Goal: Task Accomplishment & Management: Manage account settings

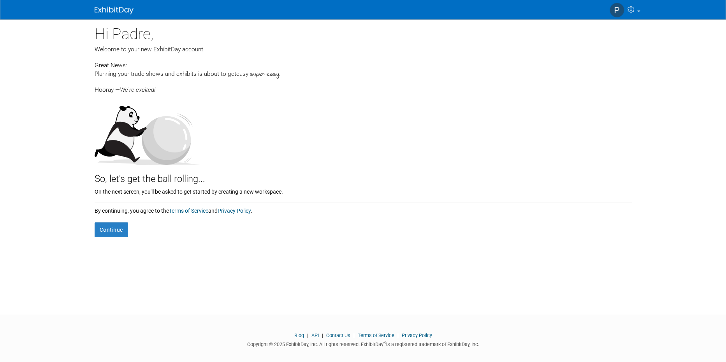
click at [108, 214] on div "By continuing, you agree to the Terms of Service and Privacy Policy ." at bounding box center [363, 209] width 537 height 12
click at [113, 233] on button "Continue" at bounding box center [111, 230] width 33 height 15
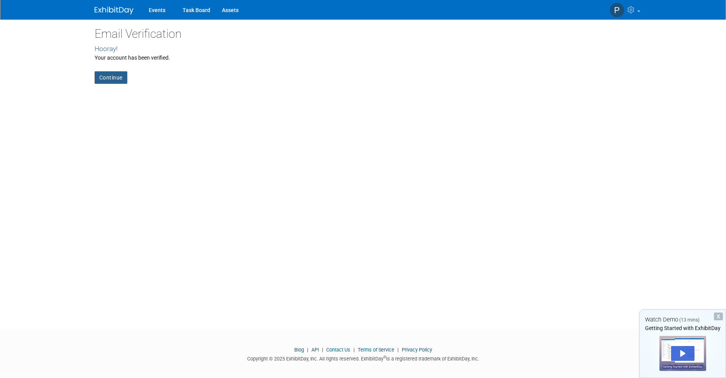
click at [105, 76] on link "Continue" at bounding box center [111, 77] width 33 height 12
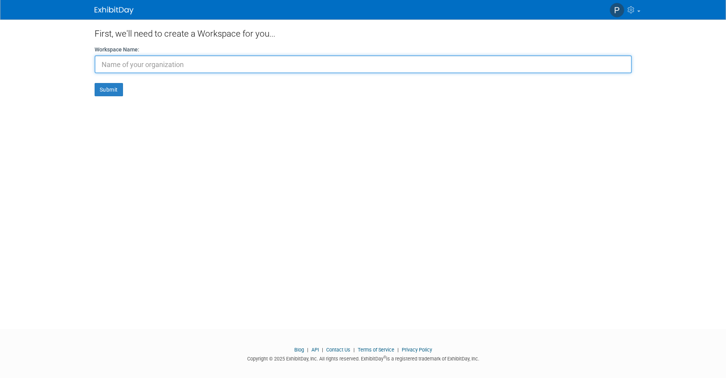
click at [174, 68] on input "text" at bounding box center [363, 64] width 537 height 18
type input "PADRE AZUL"
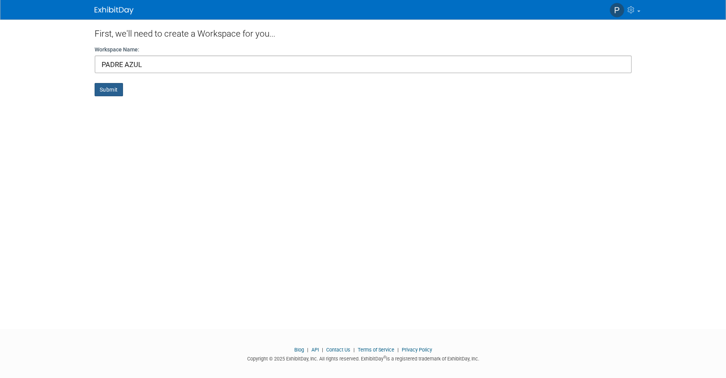
click at [105, 90] on button "Submit" at bounding box center [109, 89] width 28 height 13
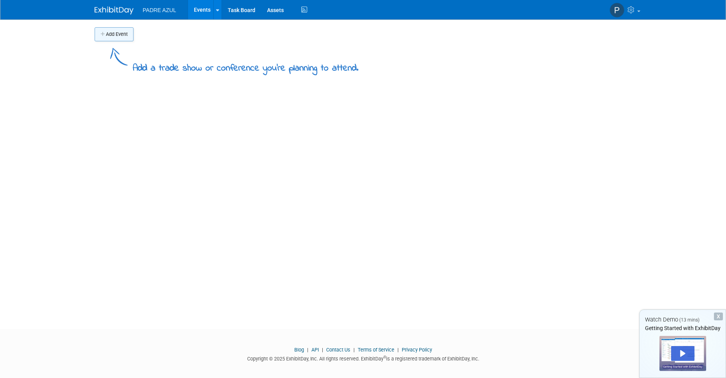
click at [107, 37] on button "Add Event" at bounding box center [114, 34] width 39 height 14
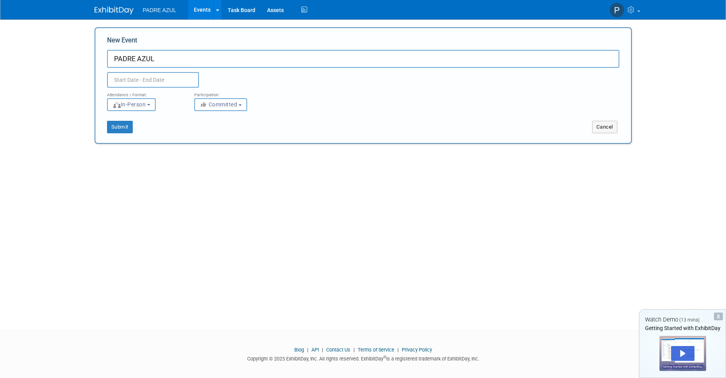
type input "PADRE AZUL"
click at [141, 83] on body "PADRE AZUL Events Add Event Bulk Upload Events Shareable Event Boards Task Boar…" at bounding box center [363, 189] width 726 height 378
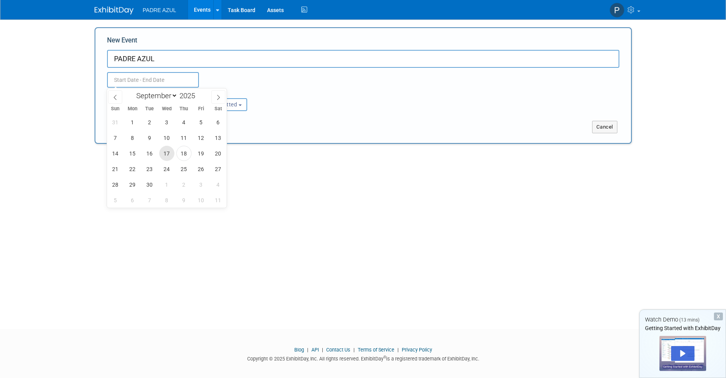
click at [167, 154] on span "17" at bounding box center [166, 153] width 15 height 15
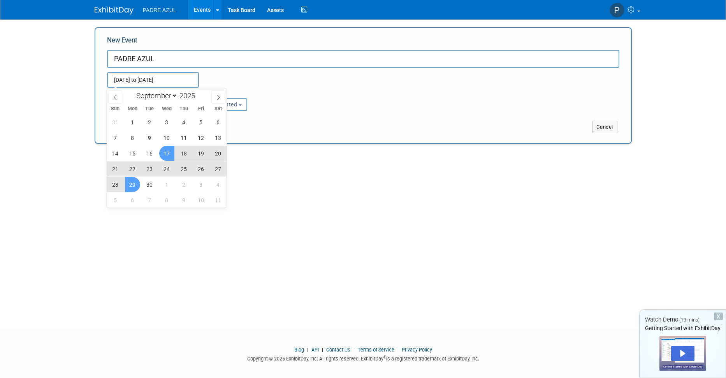
click at [133, 184] on span "29" at bounding box center [132, 184] width 15 height 15
type input "Sep 17, 2025 to Sep 29, 2025"
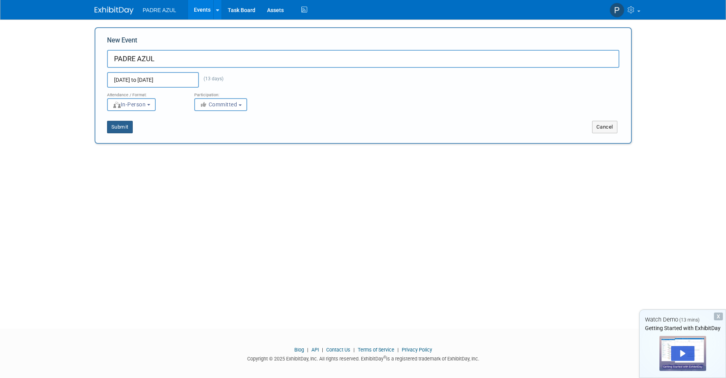
click at [121, 126] on button "Submit" at bounding box center [120, 127] width 26 height 12
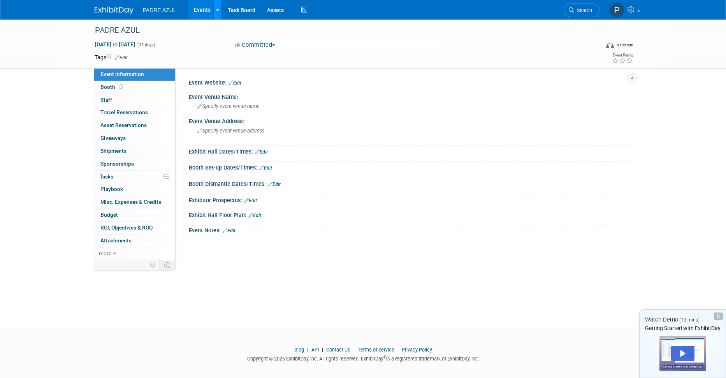
click at [216, 12] on icon at bounding box center [217, 10] width 3 height 5
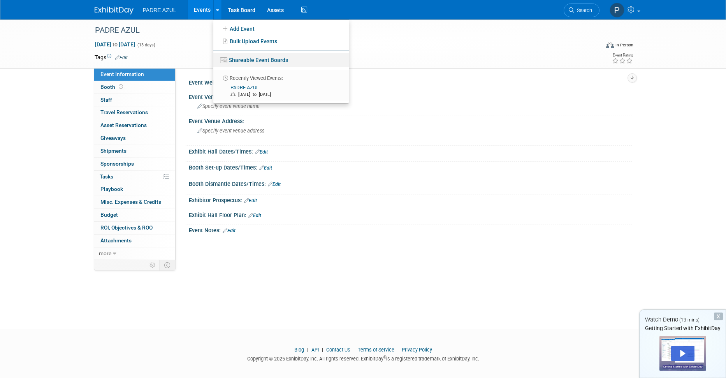
click at [244, 60] on link "Shareable Event Boards" at bounding box center [280, 60] width 135 height 14
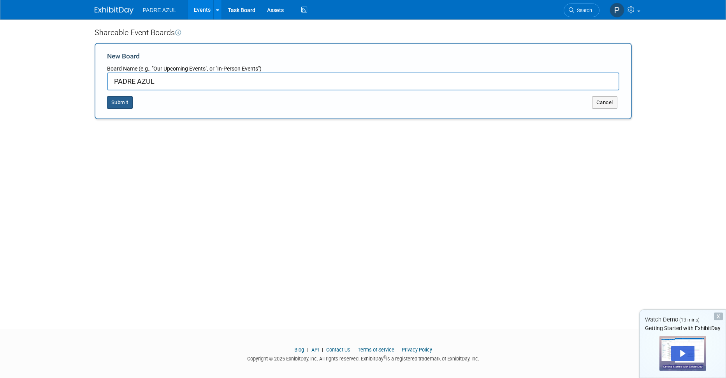
type input "PADRE AZUL"
click at [115, 102] on button "Submit" at bounding box center [120, 102] width 26 height 12
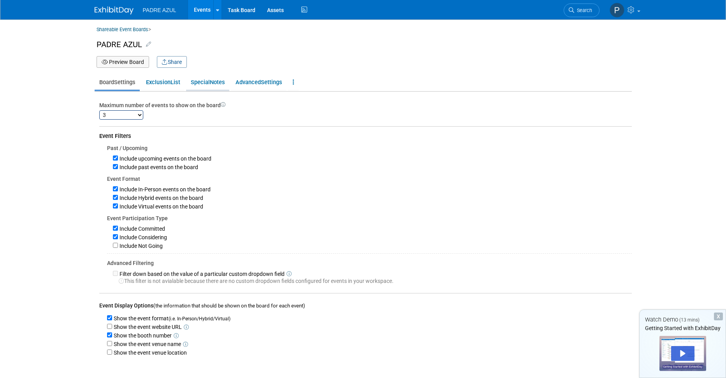
click at [207, 84] on span "Special" at bounding box center [200, 82] width 19 height 7
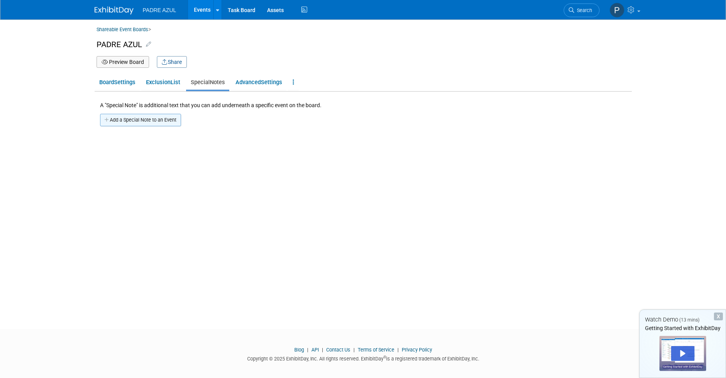
click at [135, 120] on button "Add a Special Note to an Event" at bounding box center [140, 120] width 81 height 12
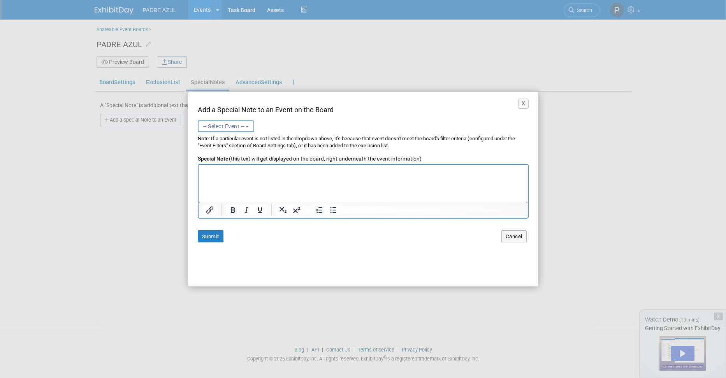
click at [235, 125] on span "-- Select Event --" at bounding box center [223, 126] width 41 height 6
click at [228, 153] on label "PADRE AZUL (Upcoming) [DATE] to [DATE] Committed" at bounding box center [235, 159] width 67 height 18
click at [199, 153] on input "PADRE AZUL (Upcoming) [DATE] to [DATE] Committed" at bounding box center [196, 155] width 5 height 5
select select "11152789"
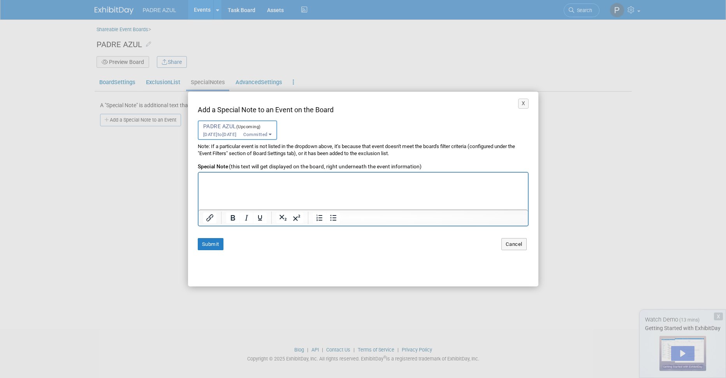
click at [276, 181] on p "Rich Text Area. Press ALT-0 for help." at bounding box center [362, 179] width 321 height 7
